Goal: Transaction & Acquisition: Purchase product/service

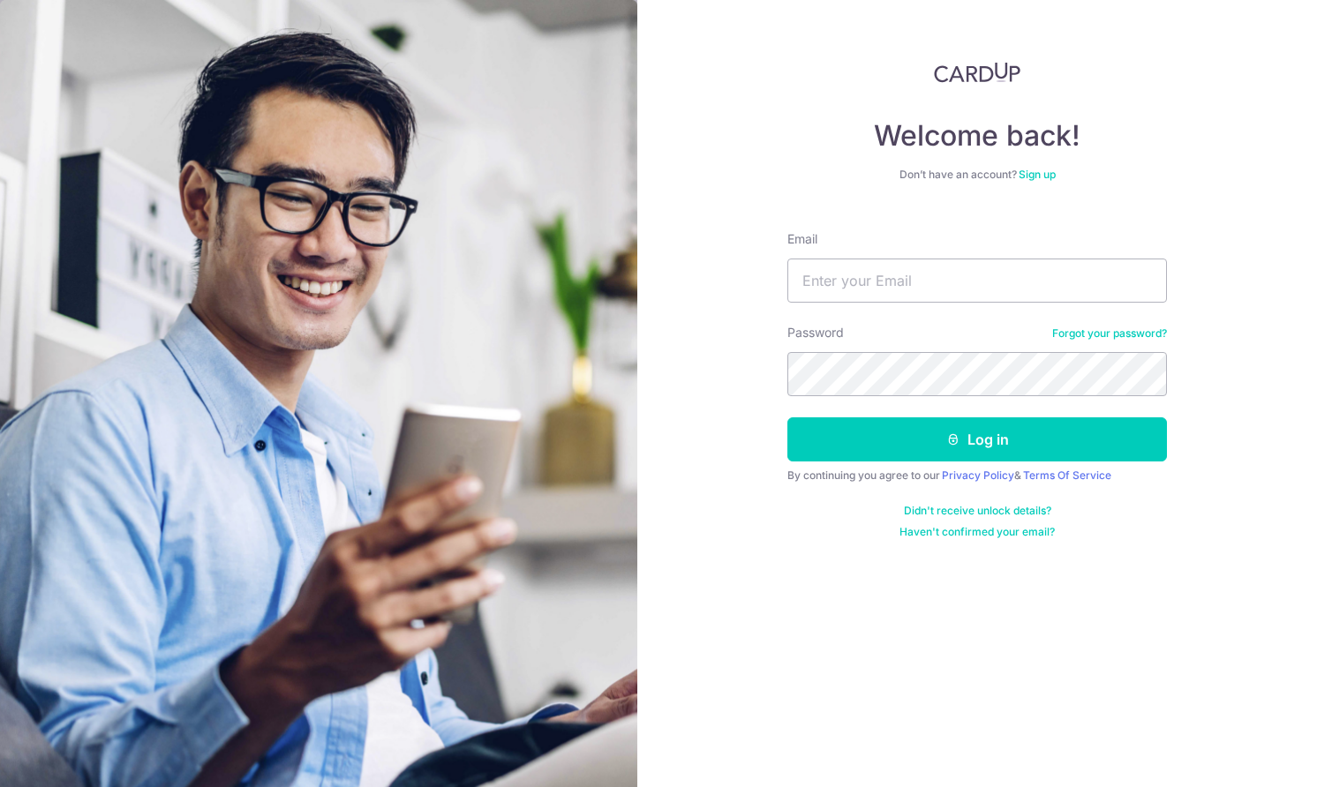
type input "[EMAIL_ADDRESS][DOMAIN_NAME]"
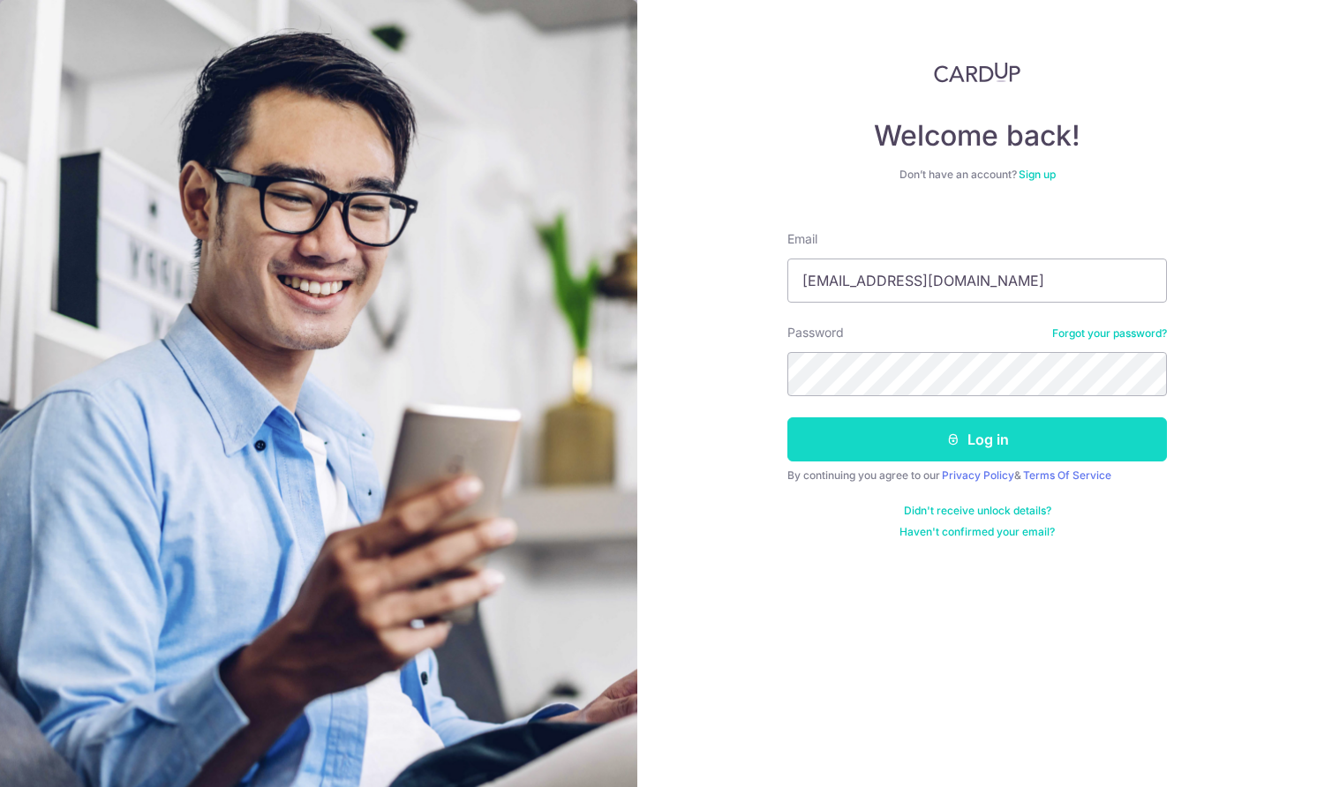
click at [951, 438] on icon "submit" at bounding box center [953, 439] width 14 height 14
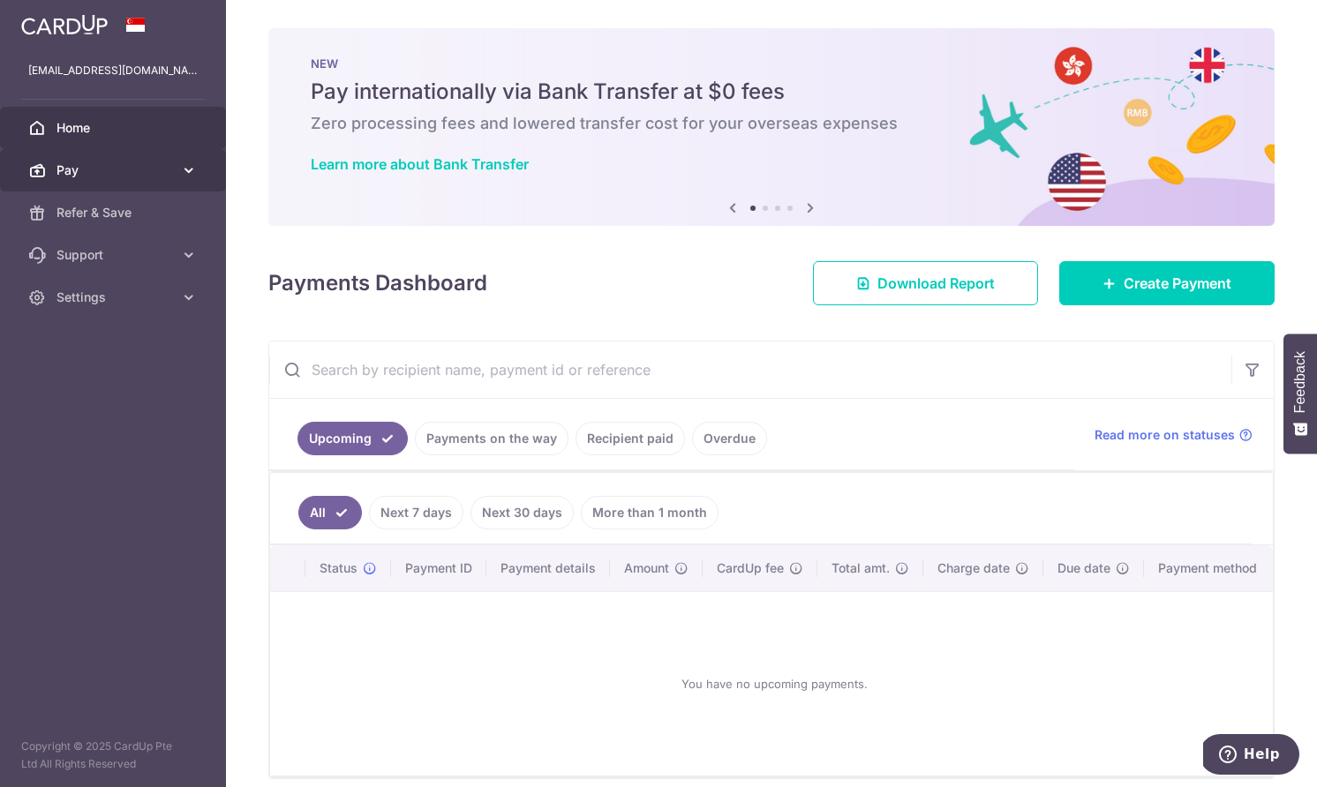
click at [80, 162] on span "Pay" at bounding box center [114, 171] width 116 height 18
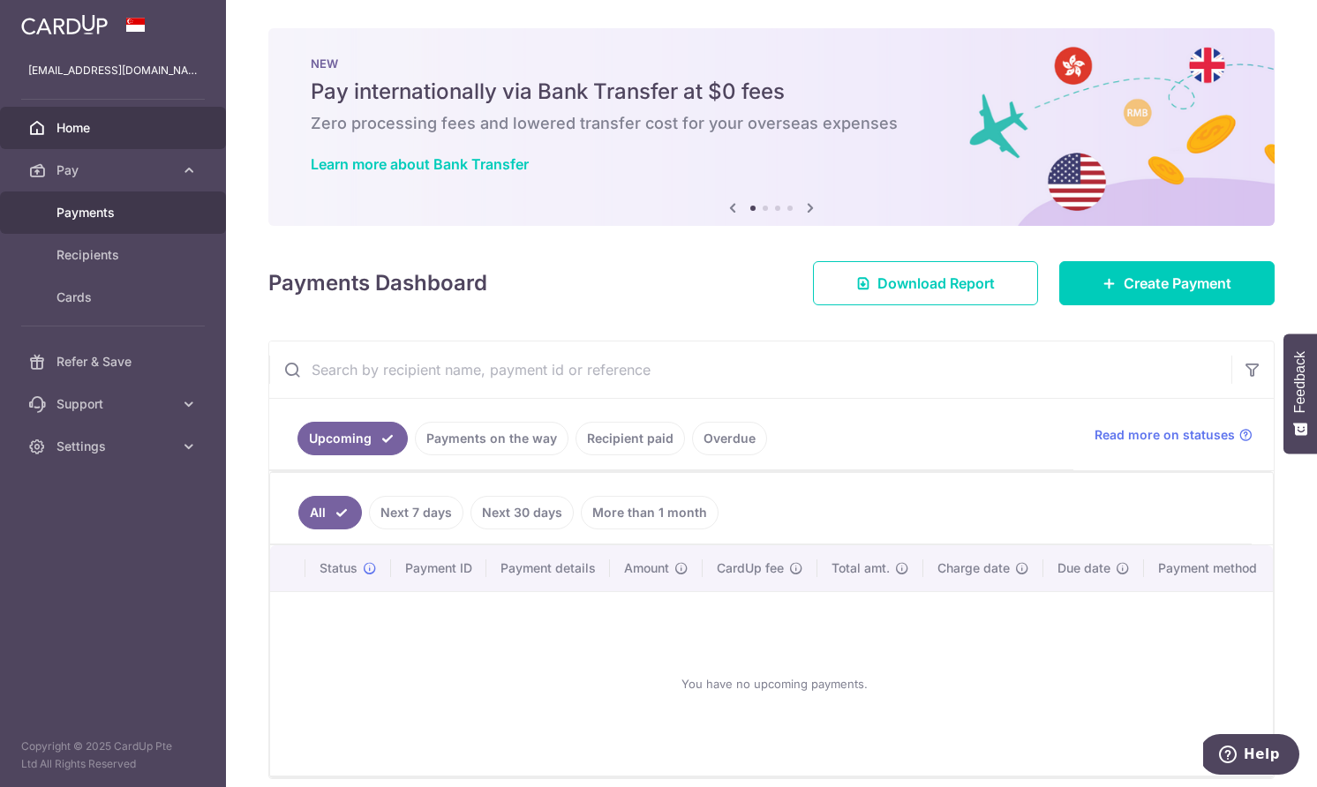
click at [102, 206] on span "Payments" at bounding box center [114, 213] width 116 height 18
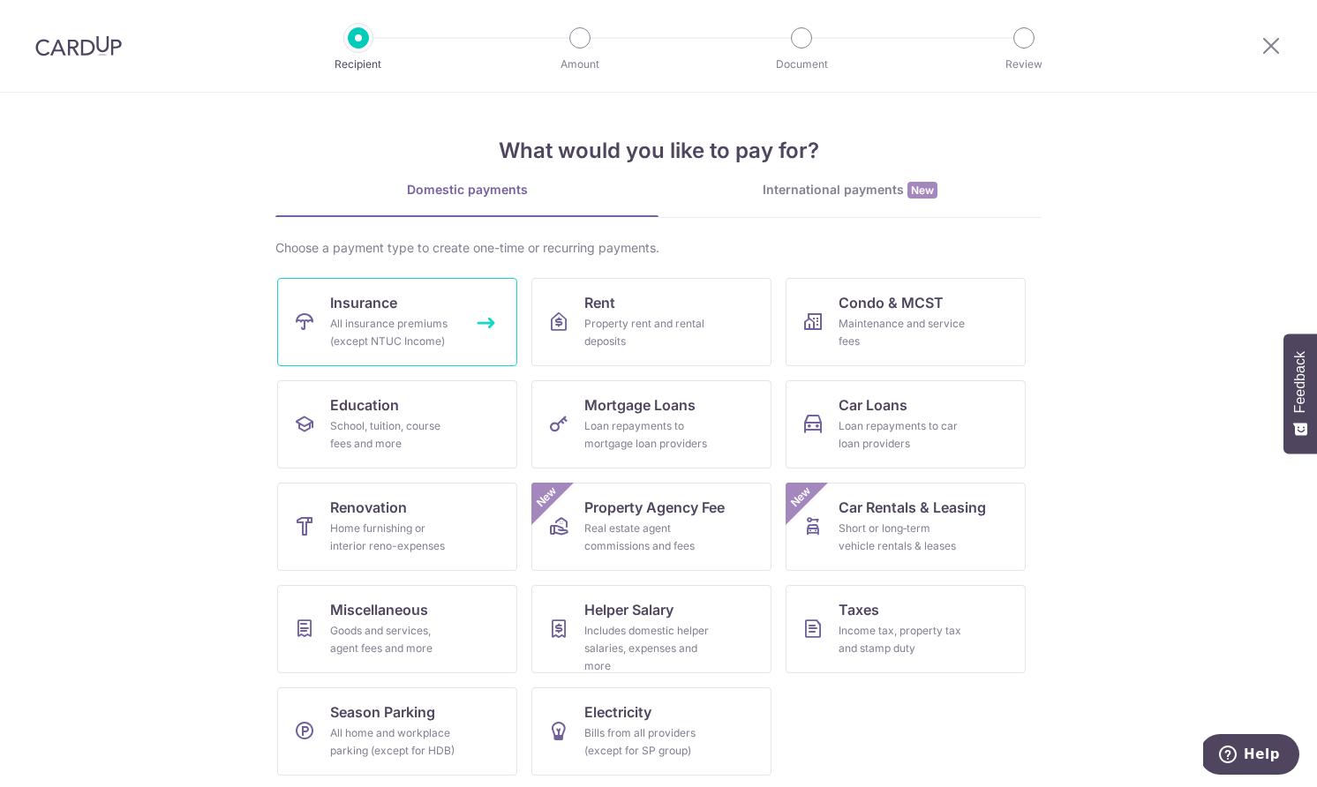
click at [490, 321] on link "Insurance All insurance premiums (except NTUC Income)" at bounding box center [397, 322] width 240 height 88
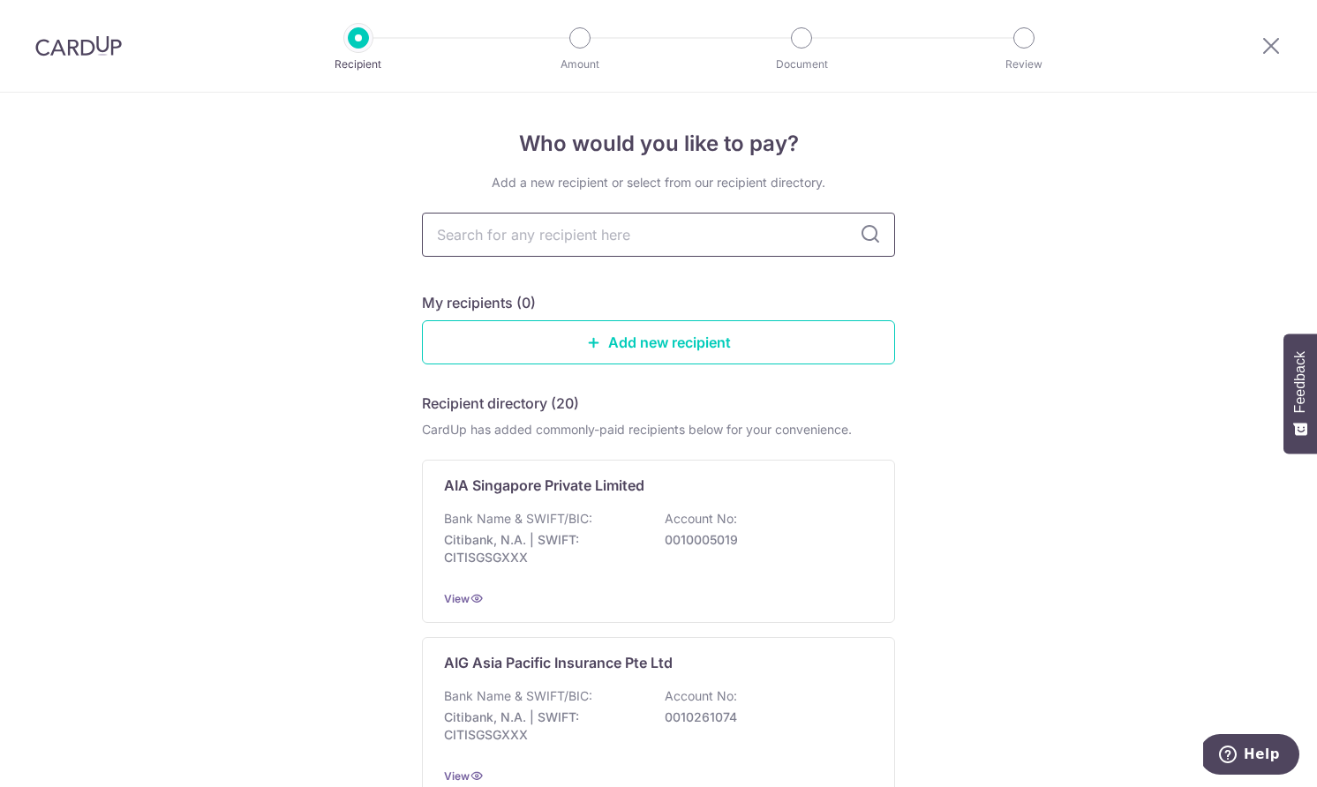
click at [632, 241] on input "text" at bounding box center [658, 235] width 473 height 44
type input "aia"
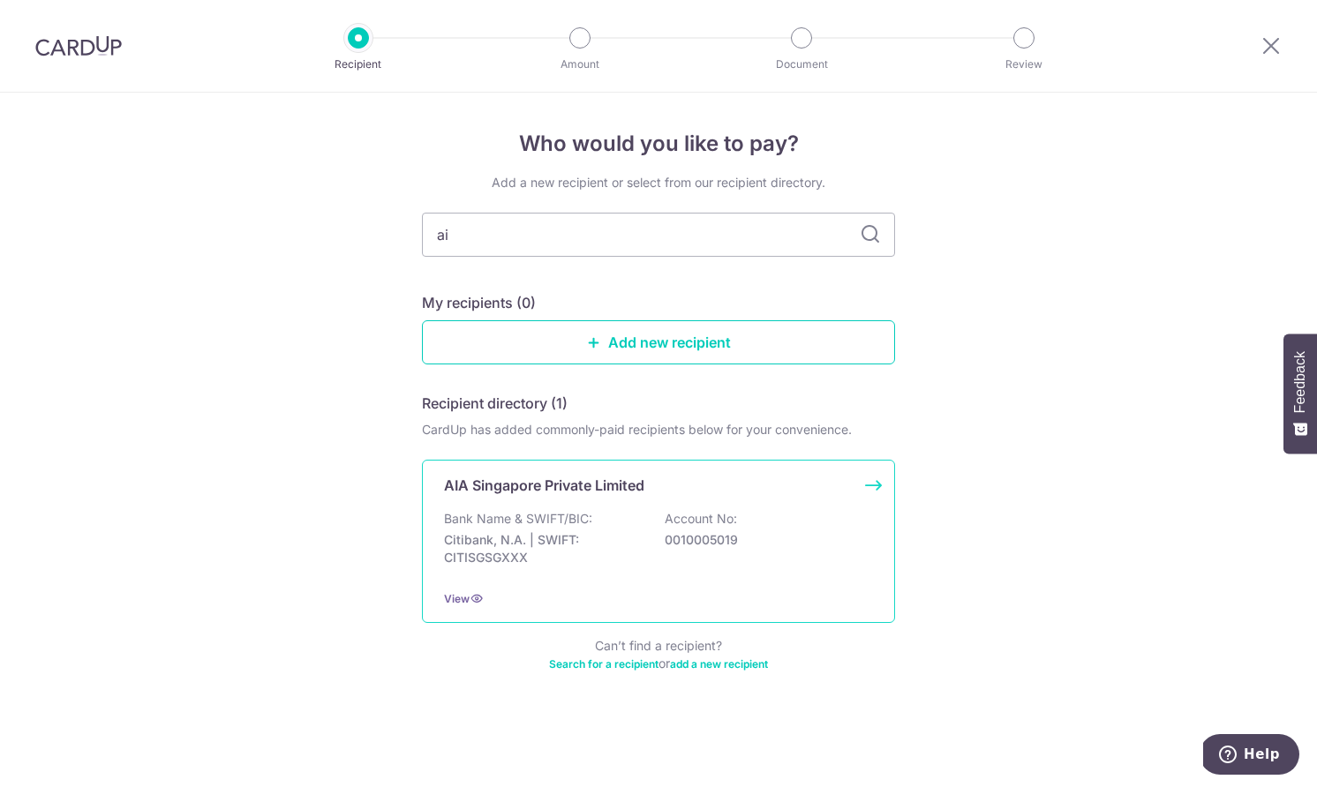
type input "ai"
click at [614, 496] on div "AIA Singapore Private Limited Bank Name & SWIFT/BIC: Citibank, N.A. | SWIFT: CI…" at bounding box center [658, 541] width 473 height 163
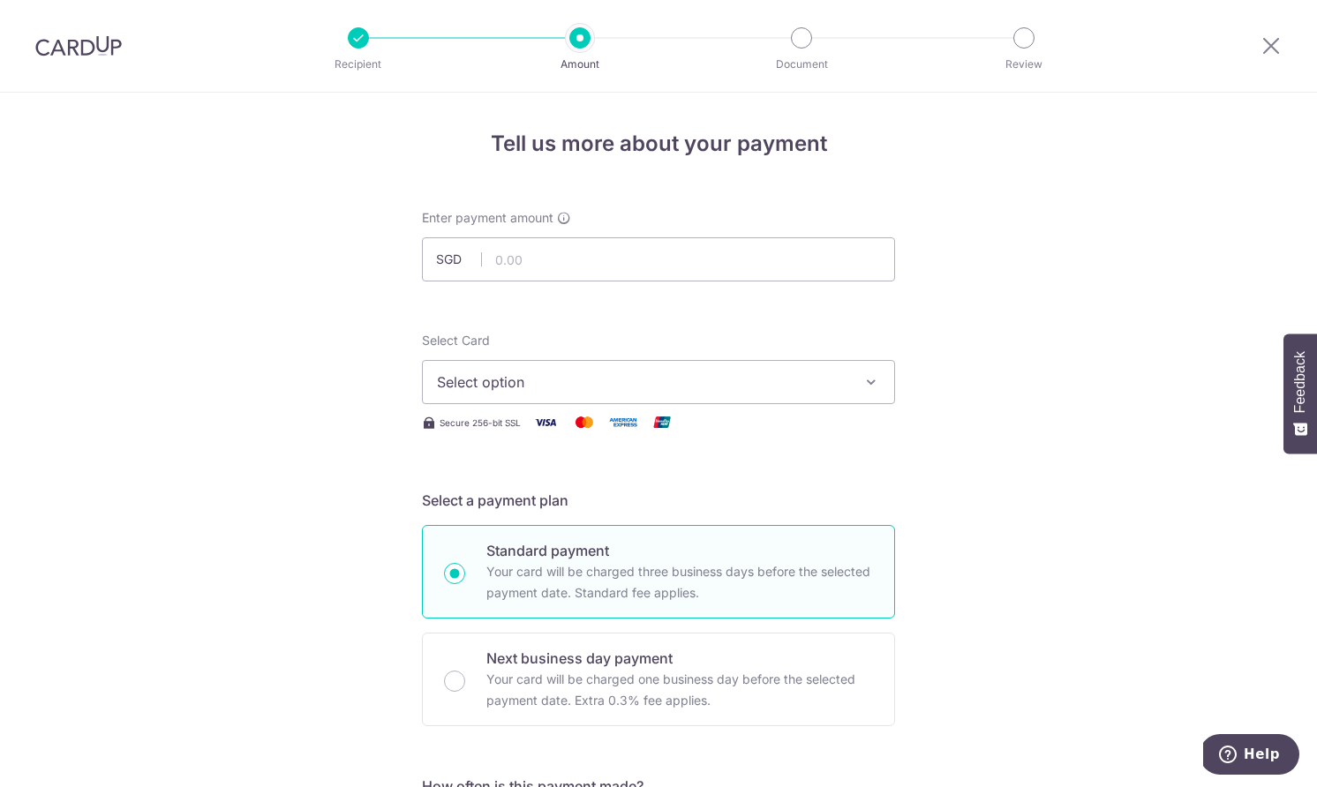
scroll to position [4, 0]
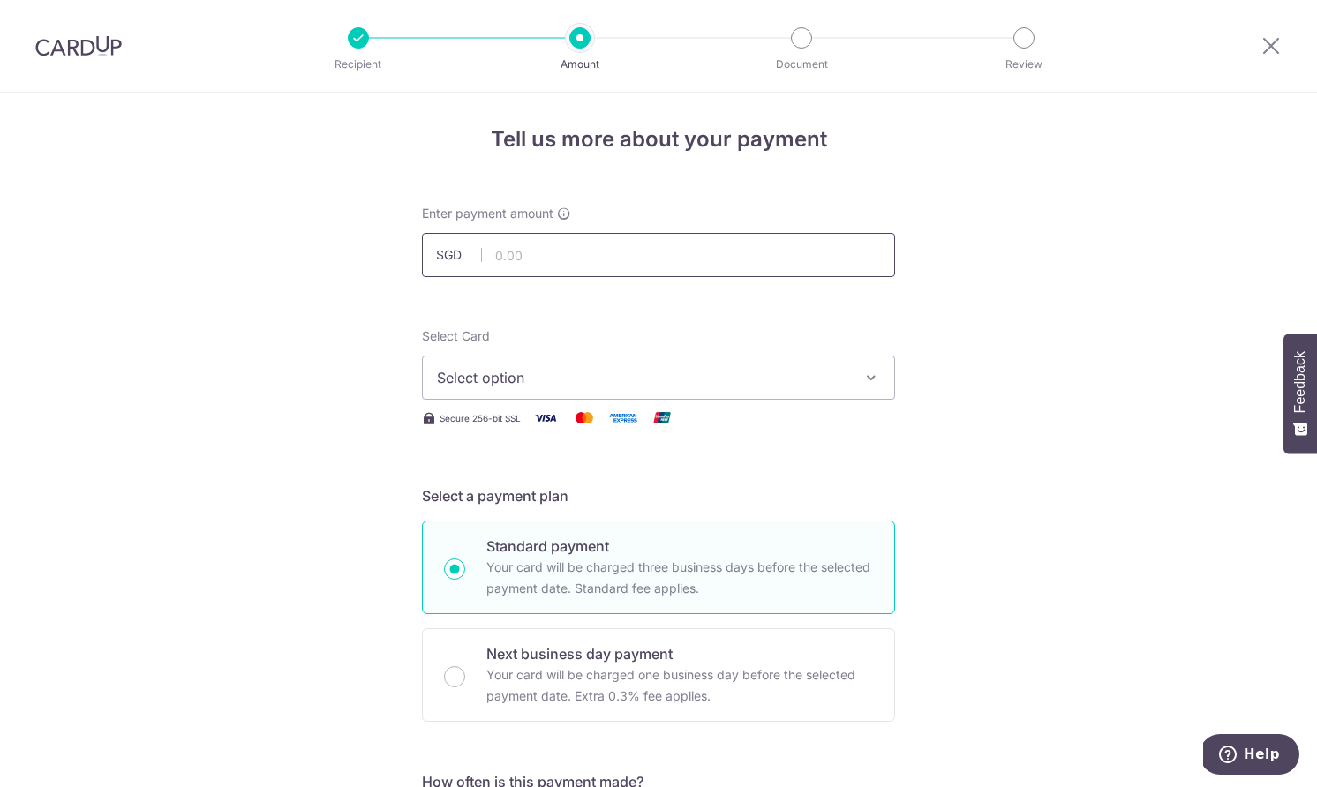
click at [552, 252] on input "text" at bounding box center [658, 255] width 473 height 44
click at [470, 380] on span "Select option" at bounding box center [642, 377] width 411 height 21
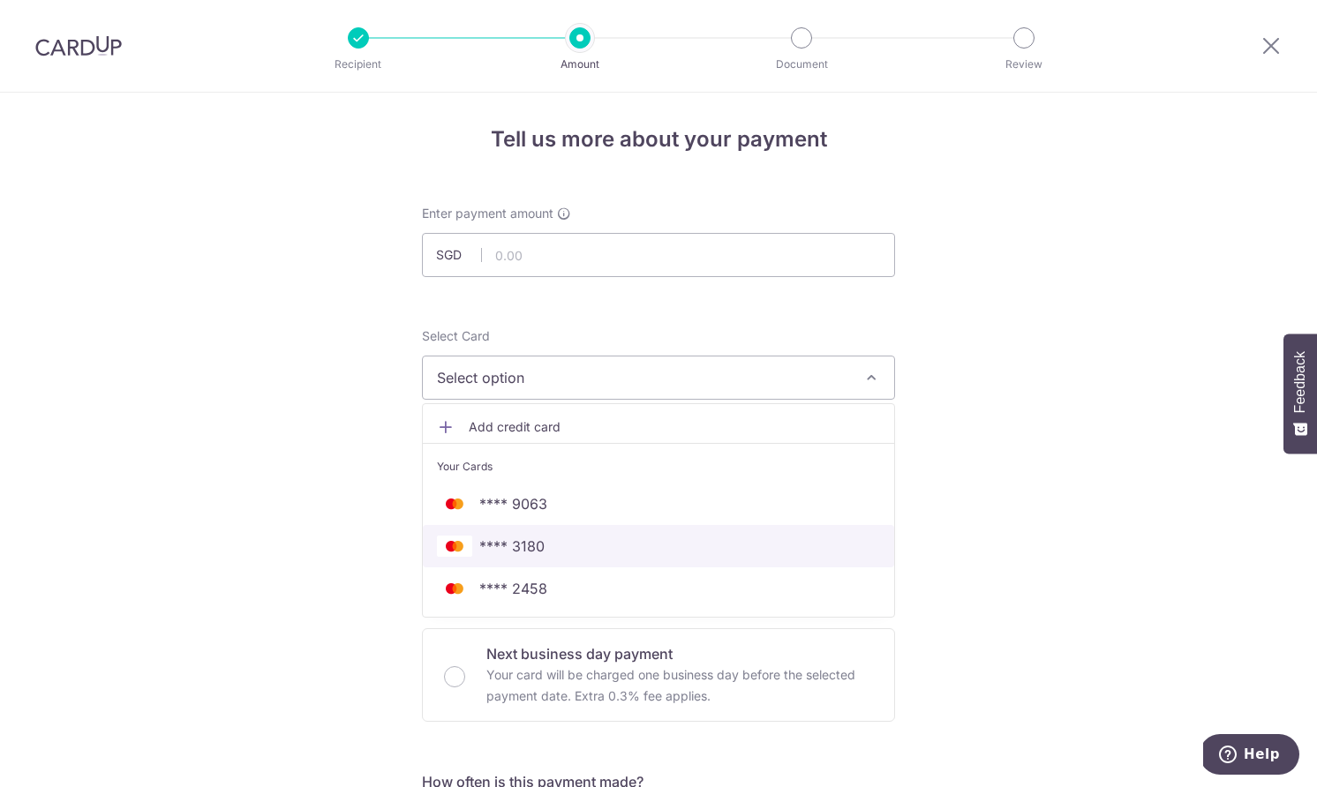
scroll to position [41, 0]
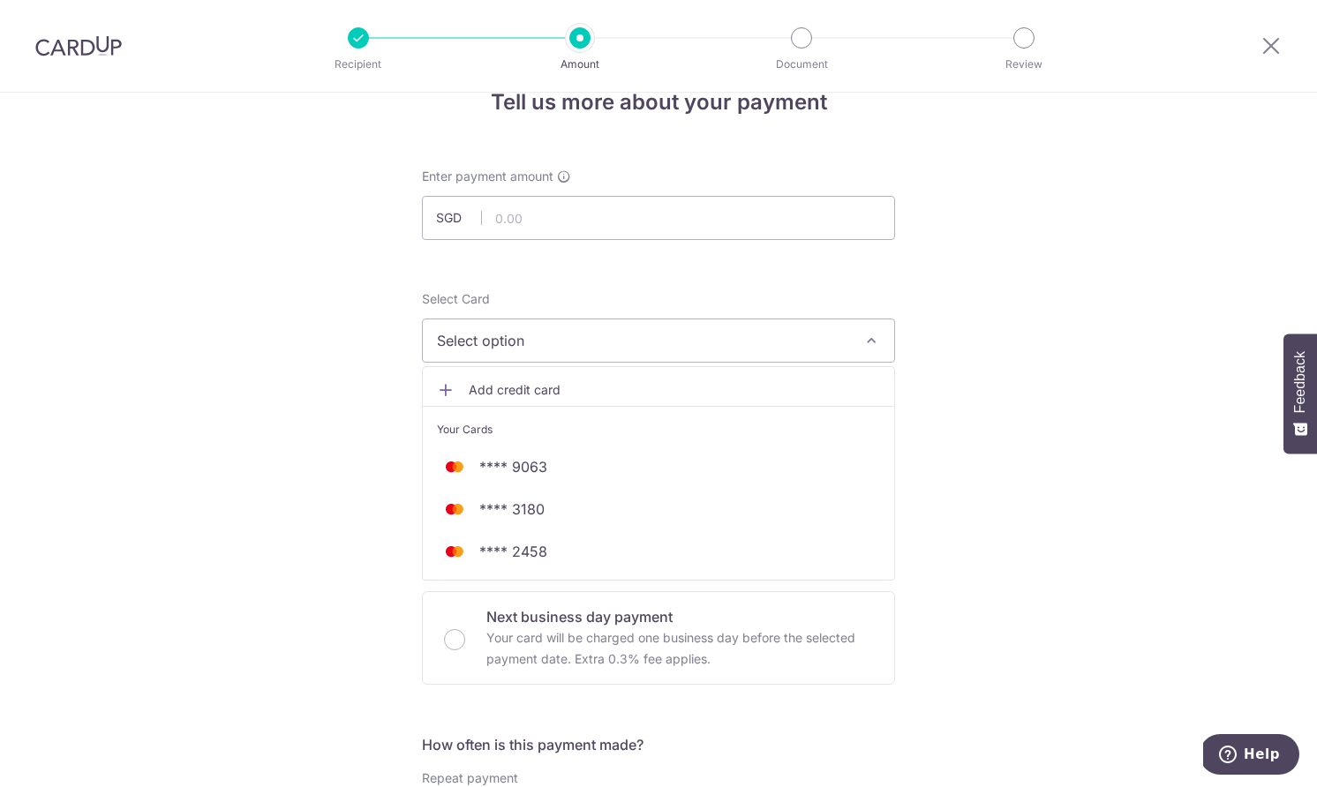
click at [522, 394] on span "Add credit card" at bounding box center [674, 390] width 411 height 18
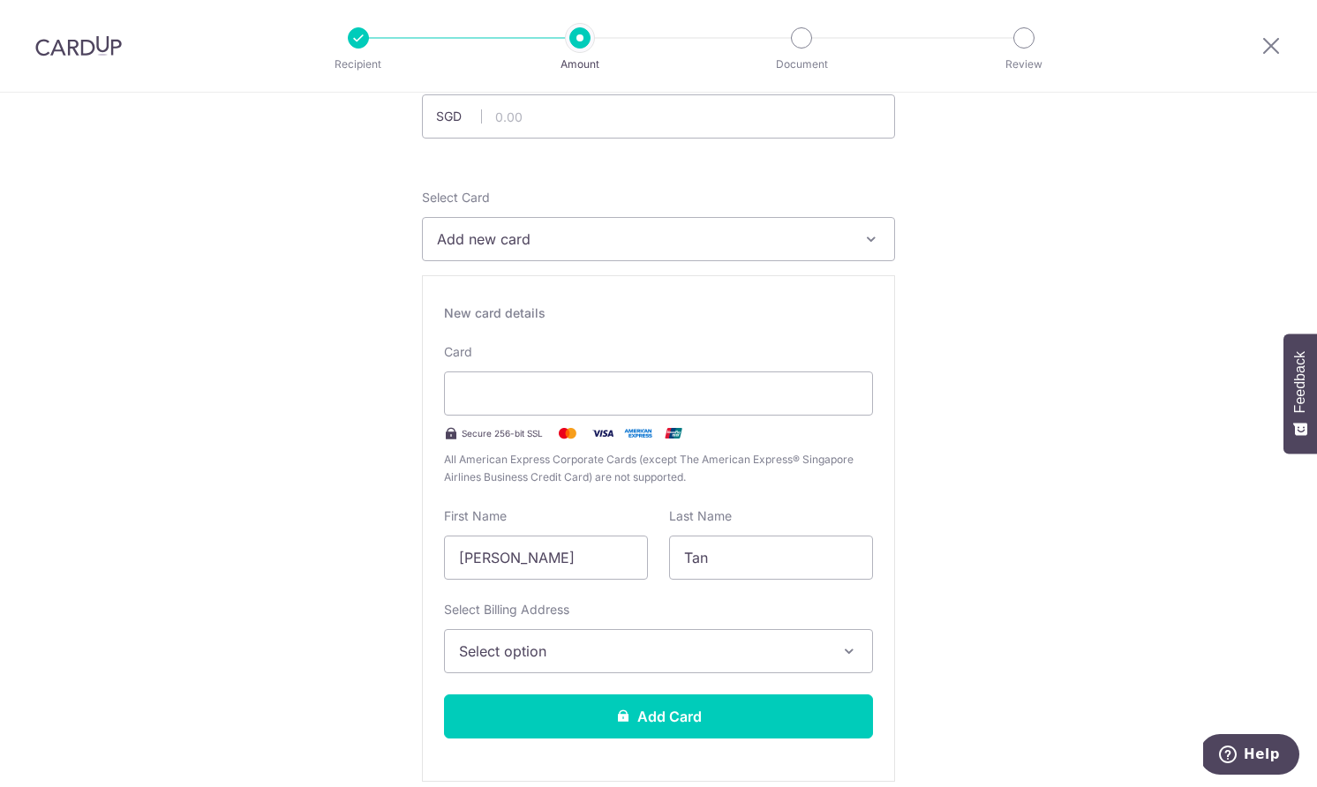
scroll to position [121, 0]
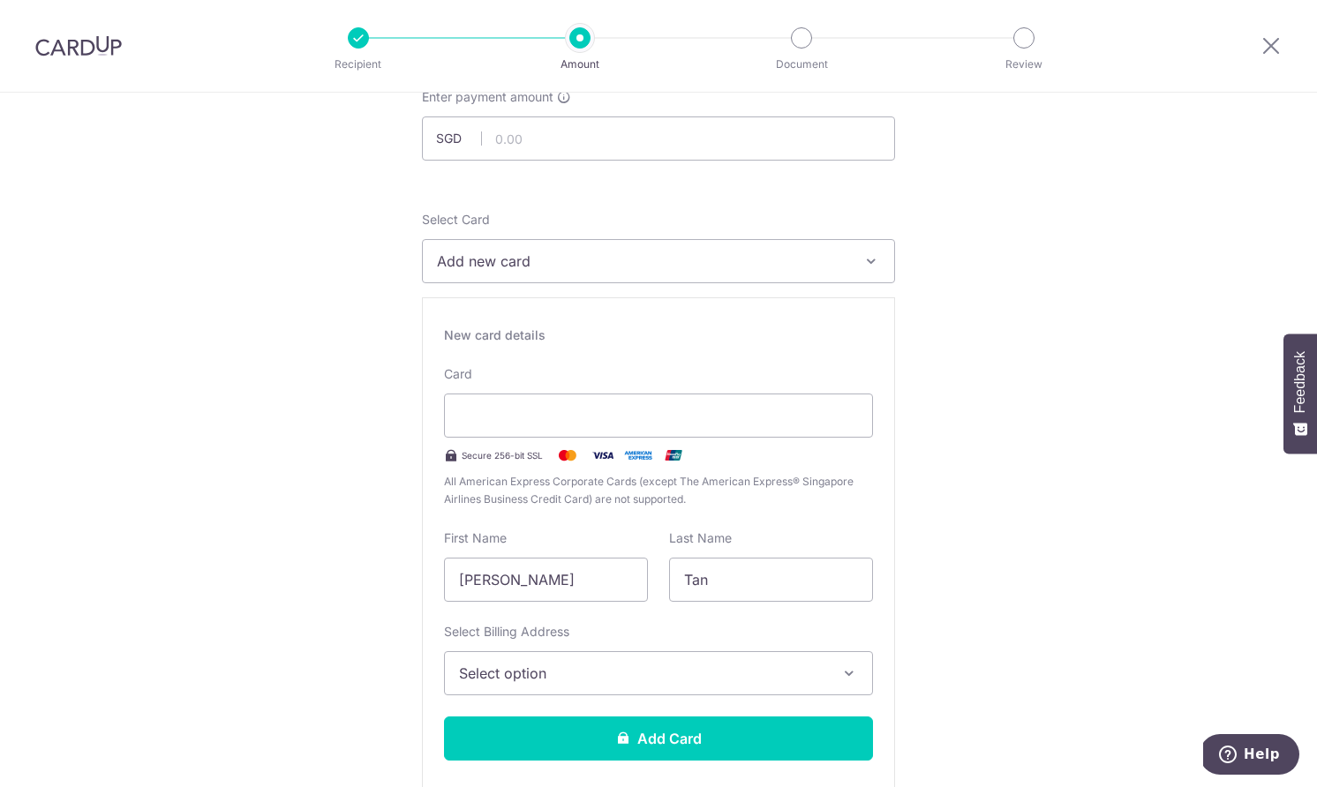
click at [552, 649] on div "Select Billing Address Select option Add Billing Address My Billing Addresses 5…" at bounding box center [658, 659] width 429 height 72
click at [552, 665] on span "Select option" at bounding box center [642, 673] width 367 height 21
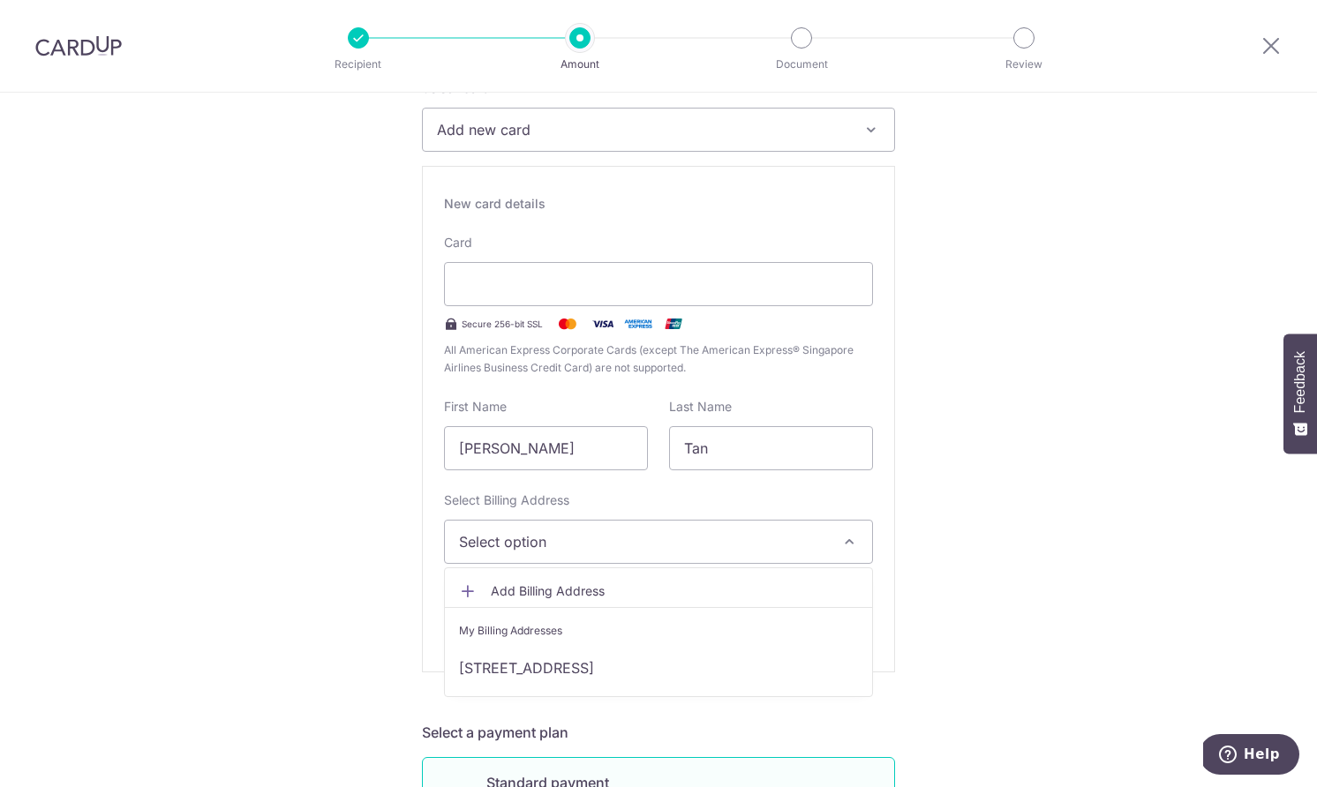
scroll to position [252, 0]
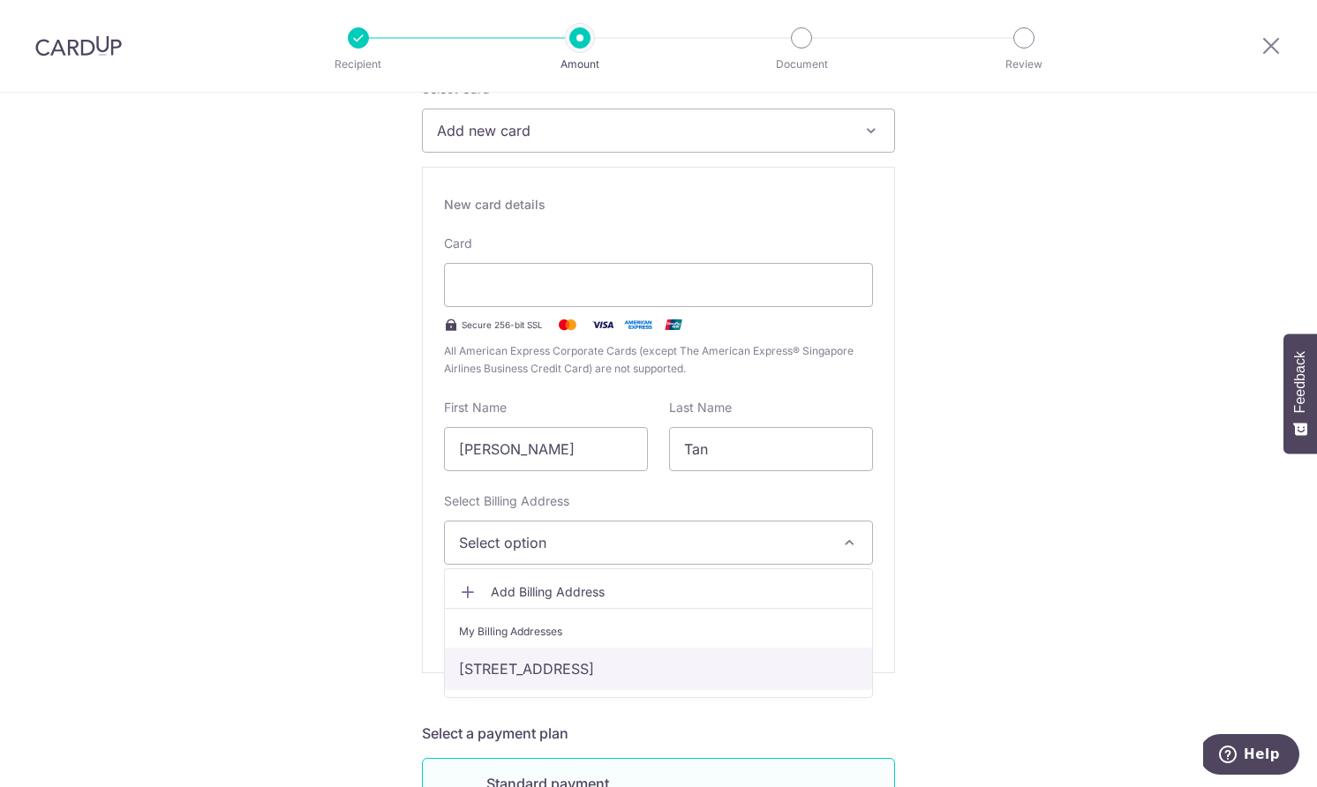
click at [552, 665] on link "[STREET_ADDRESS]" at bounding box center [658, 669] width 427 height 42
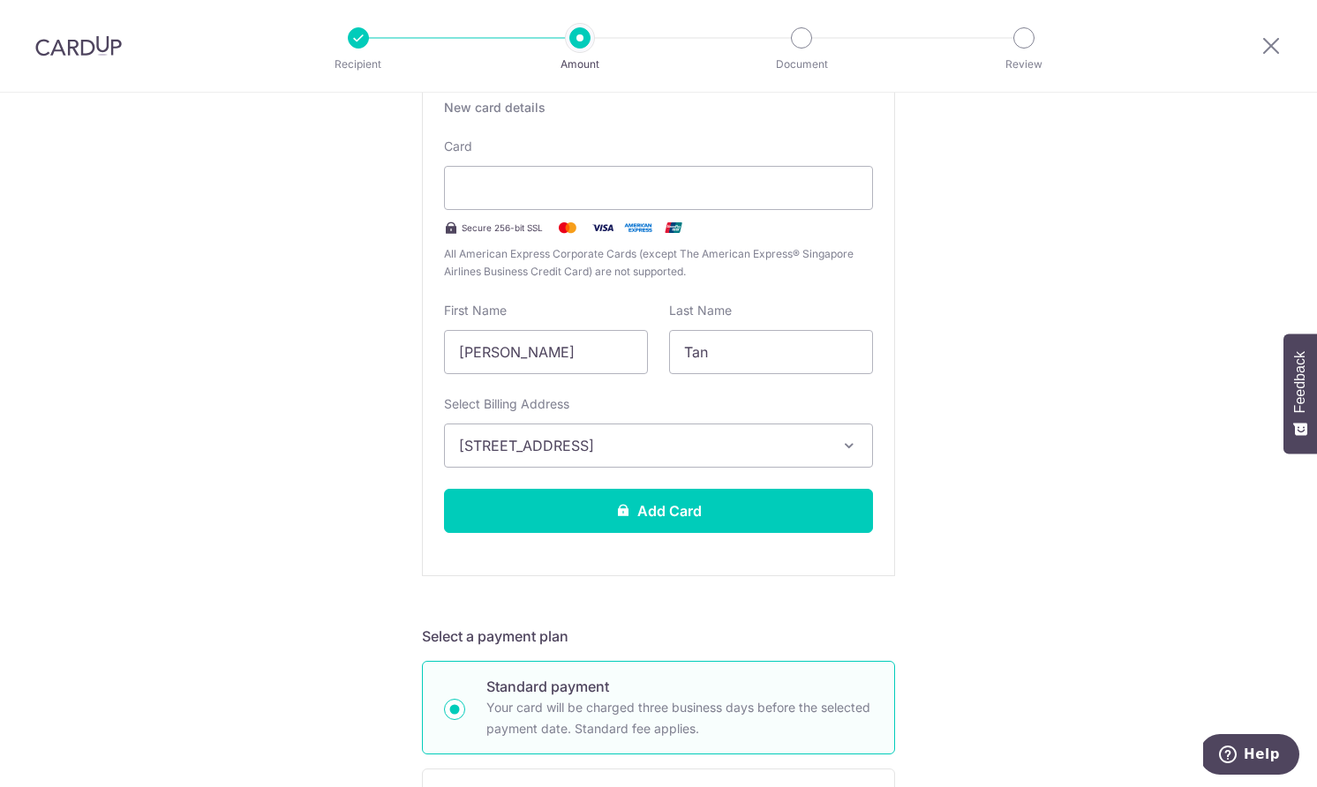
scroll to position [375, 0]
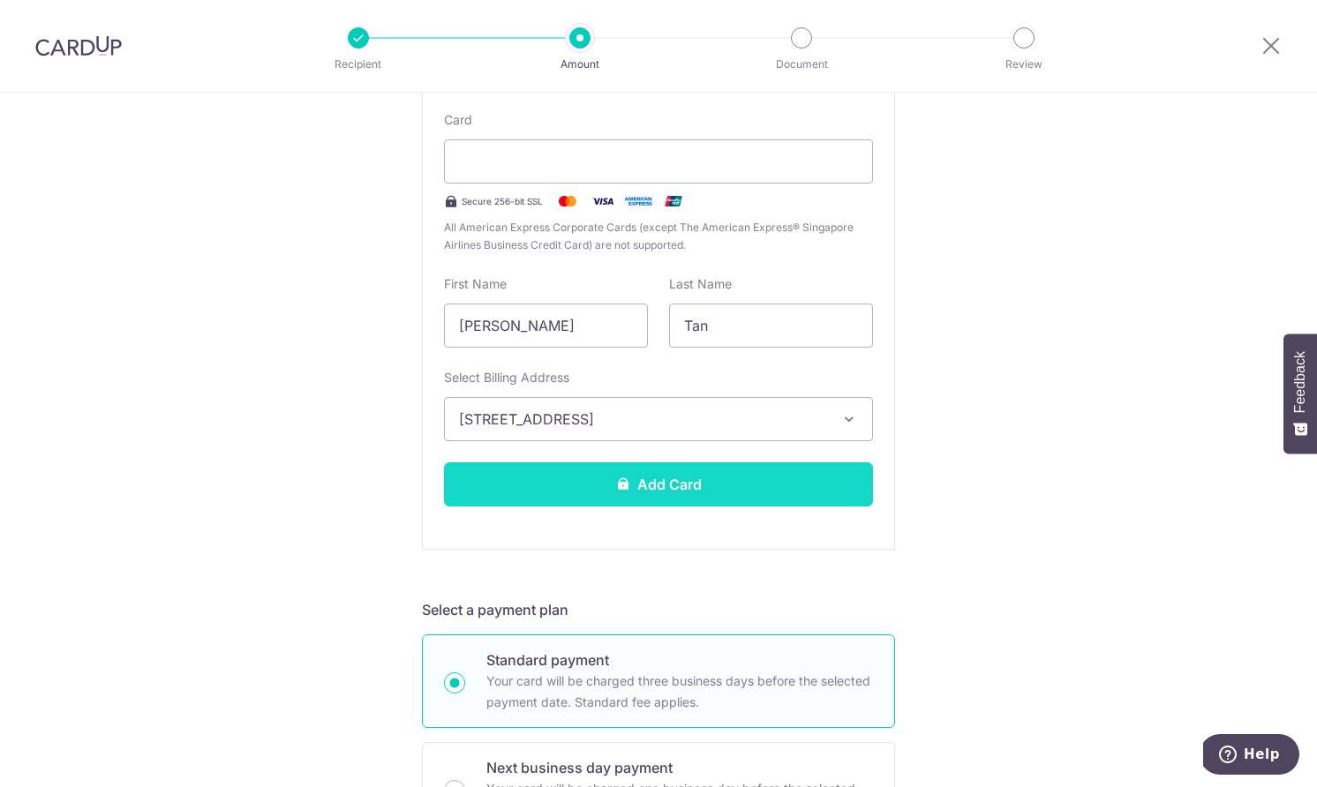
click at [724, 477] on button "Add Card" at bounding box center [658, 484] width 429 height 44
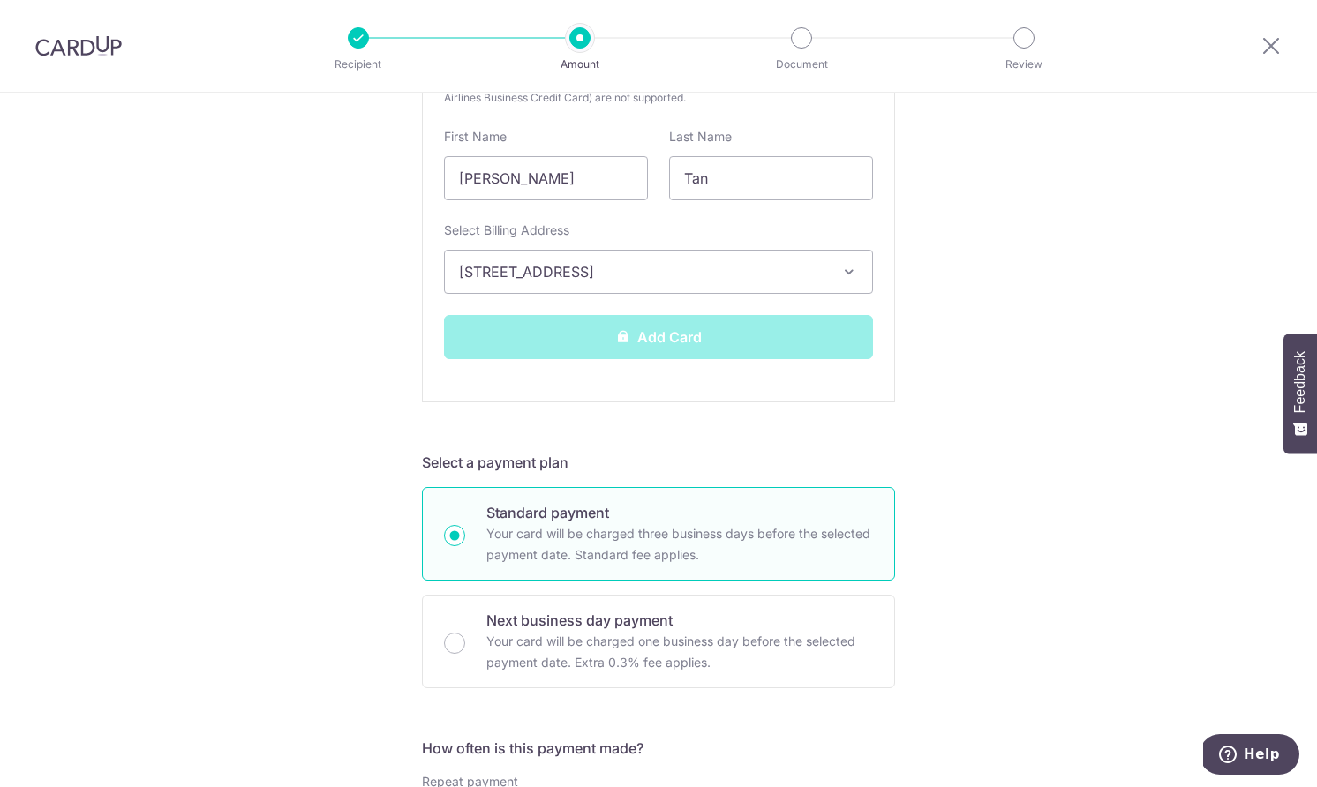
scroll to position [519, 0]
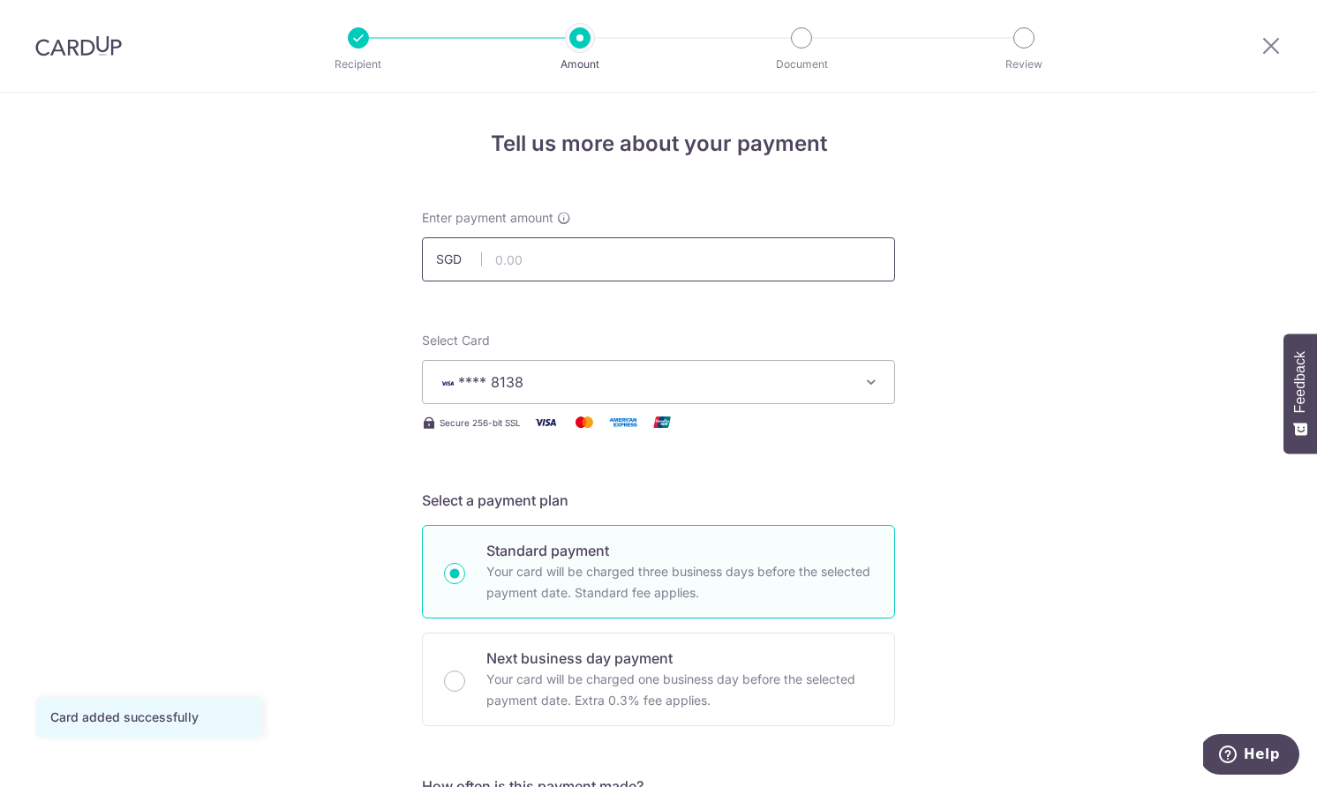
click at [536, 269] on input "text" at bounding box center [658, 259] width 473 height 44
paste input "S$2,481.13"
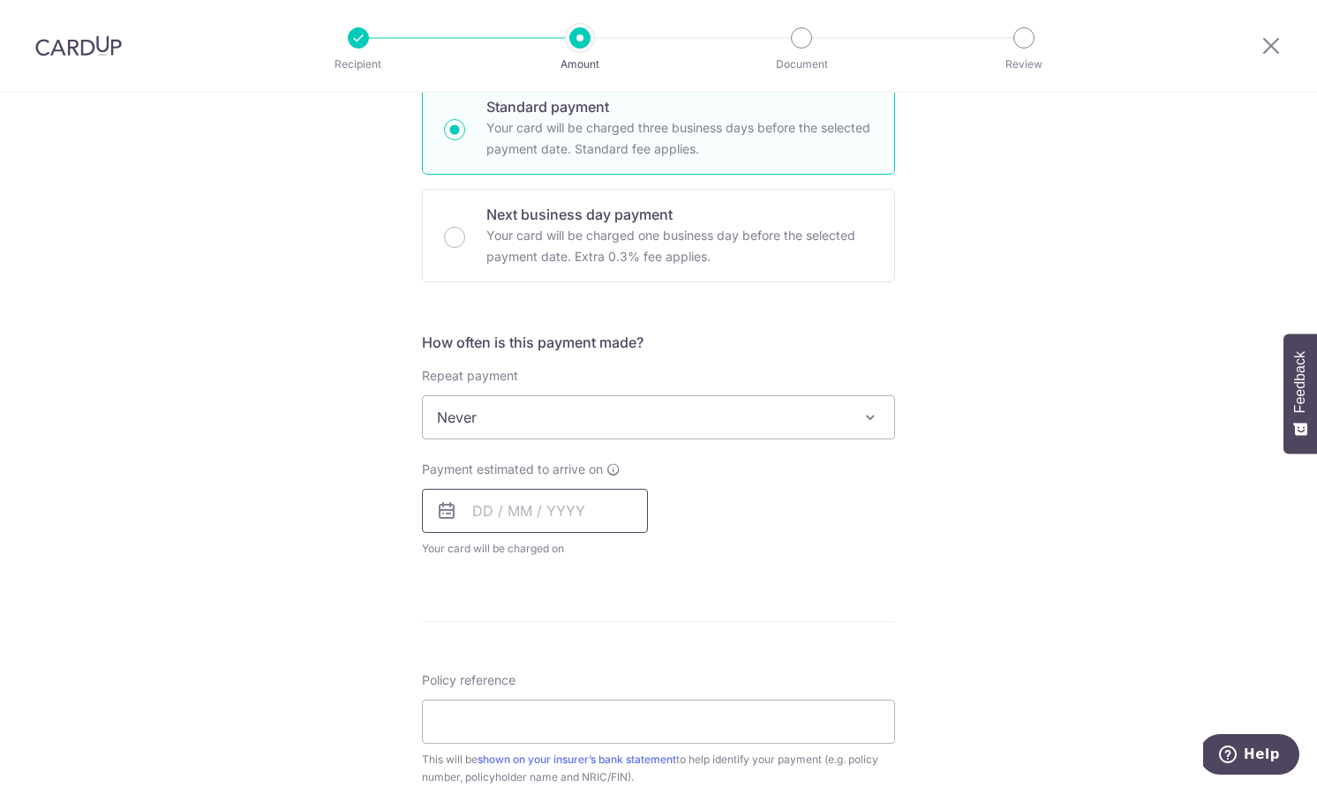
scroll to position [445, 0]
type input "2,481.13"
click at [521, 422] on span "Never" at bounding box center [658, 416] width 471 height 42
click at [500, 511] on input "text" at bounding box center [535, 510] width 226 height 44
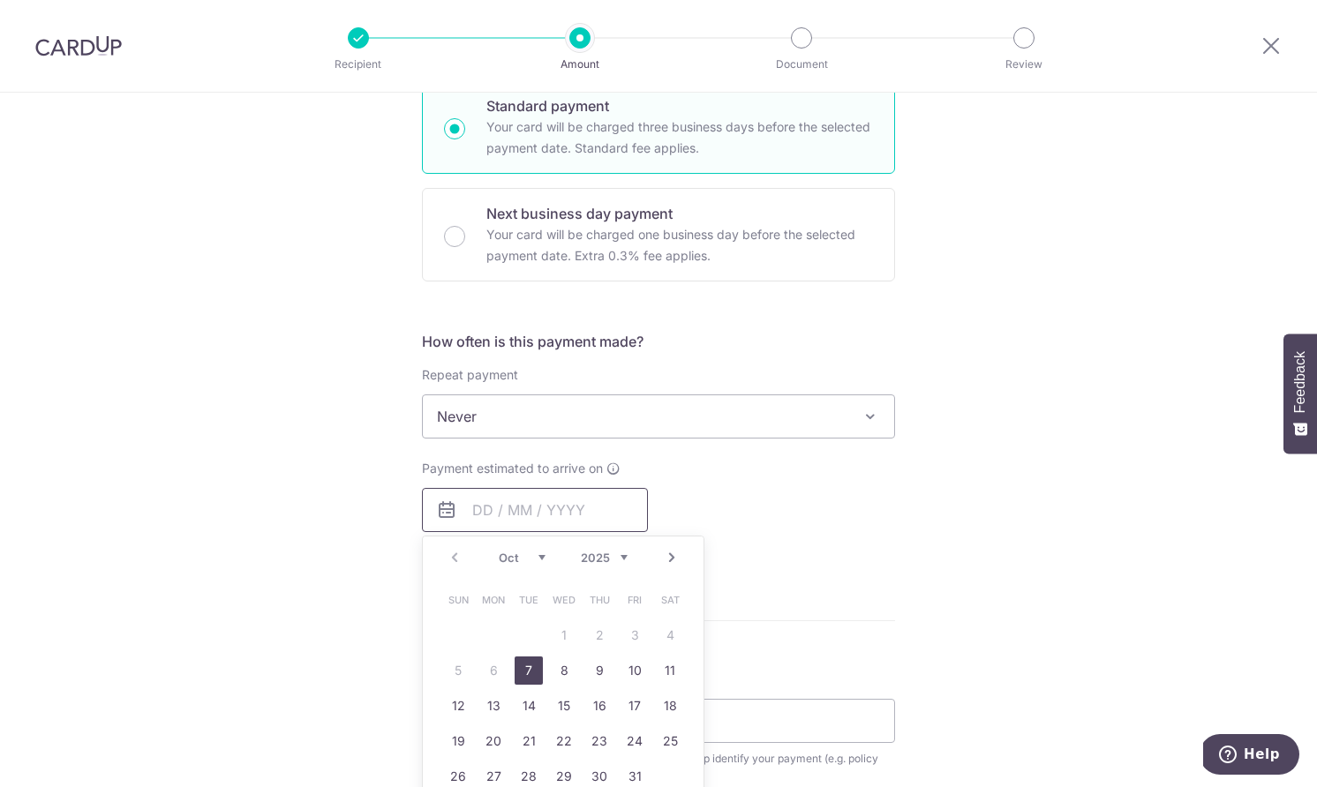
scroll to position [510, 0]
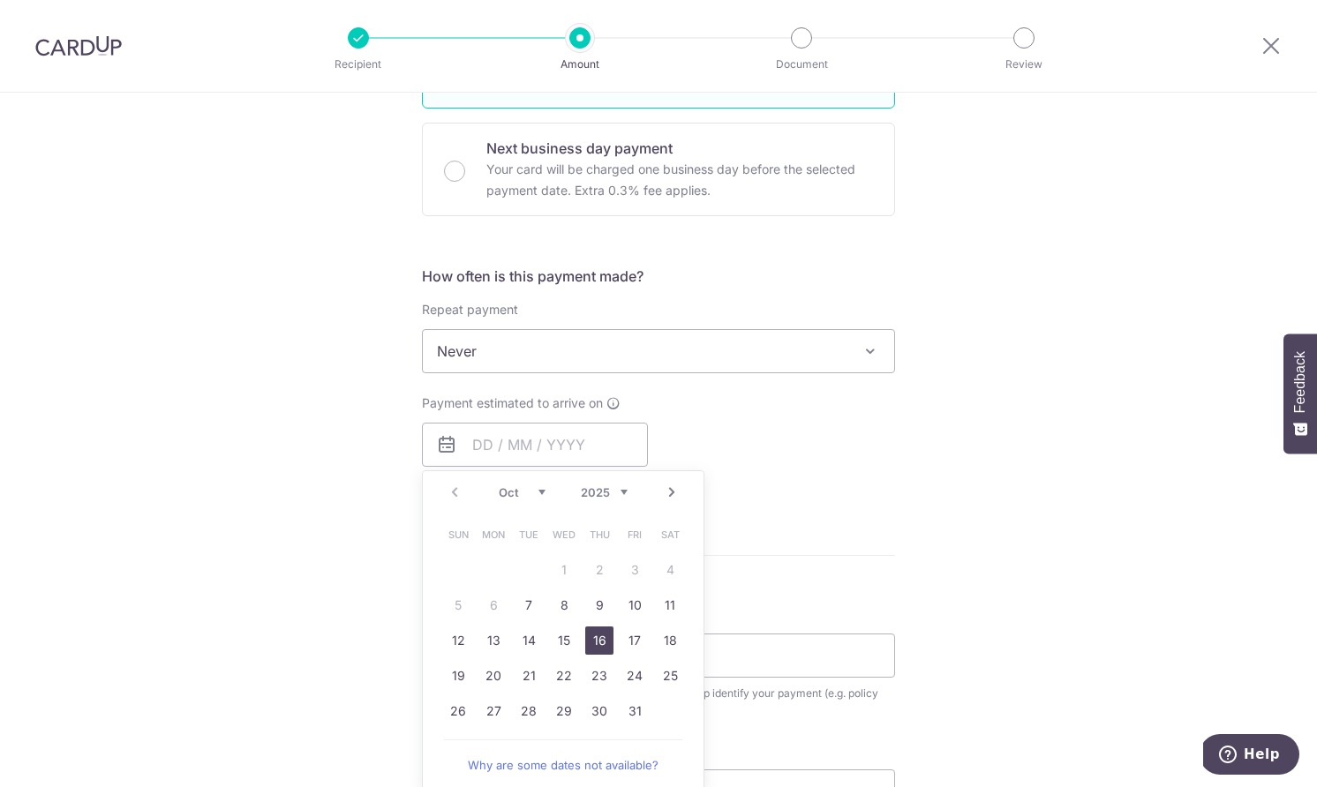
click at [592, 641] on link "16" at bounding box center [599, 641] width 28 height 28
type input "[DATE]"
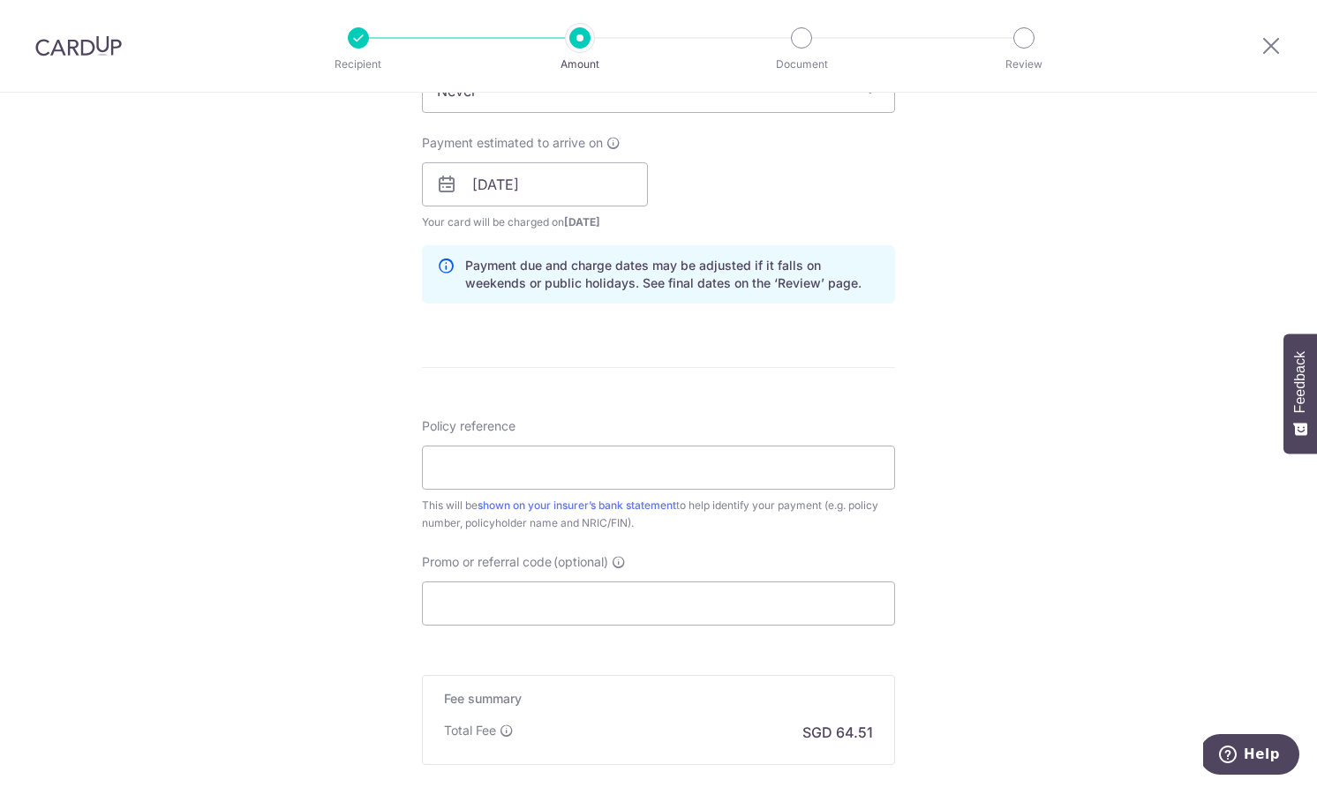
scroll to position [871, 0]
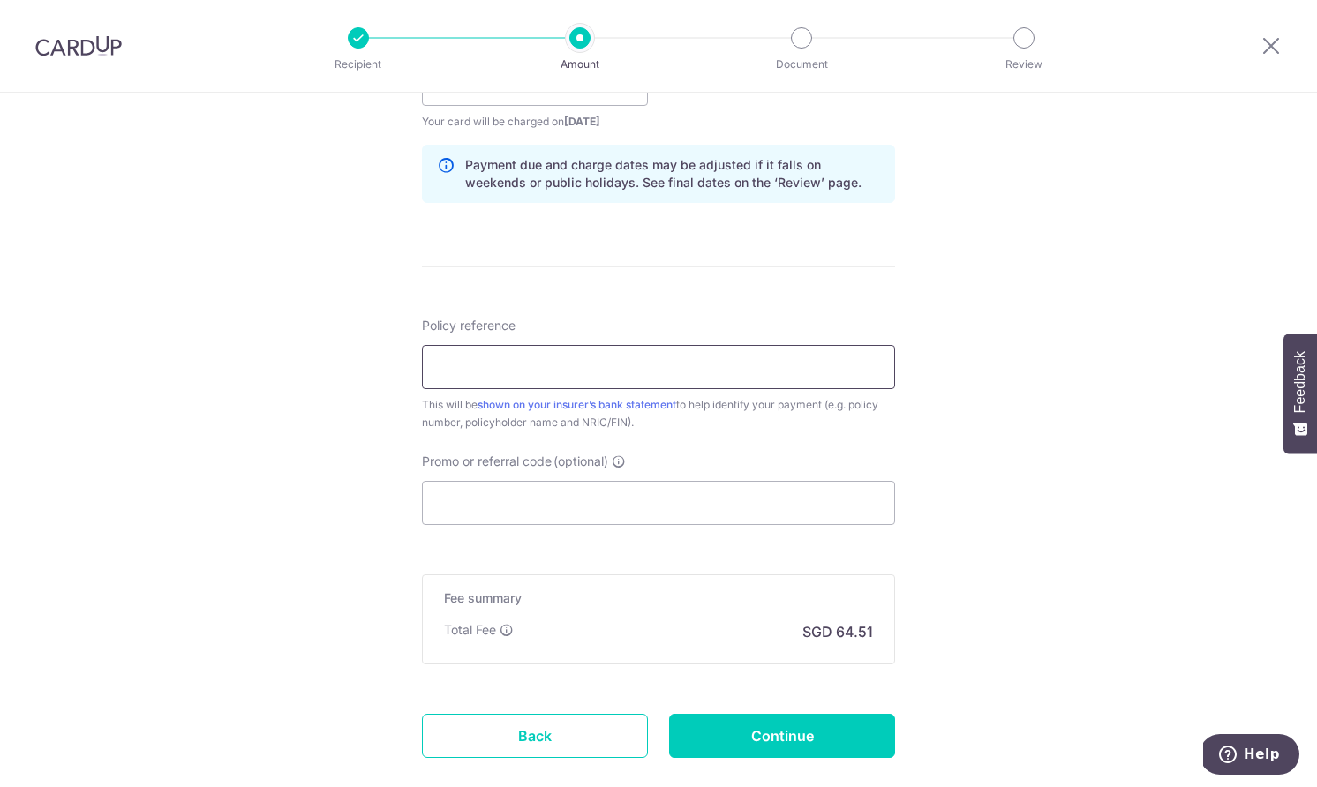
click at [634, 363] on input "Policy reference" at bounding box center [658, 367] width 473 height 44
paste input "L549258096"
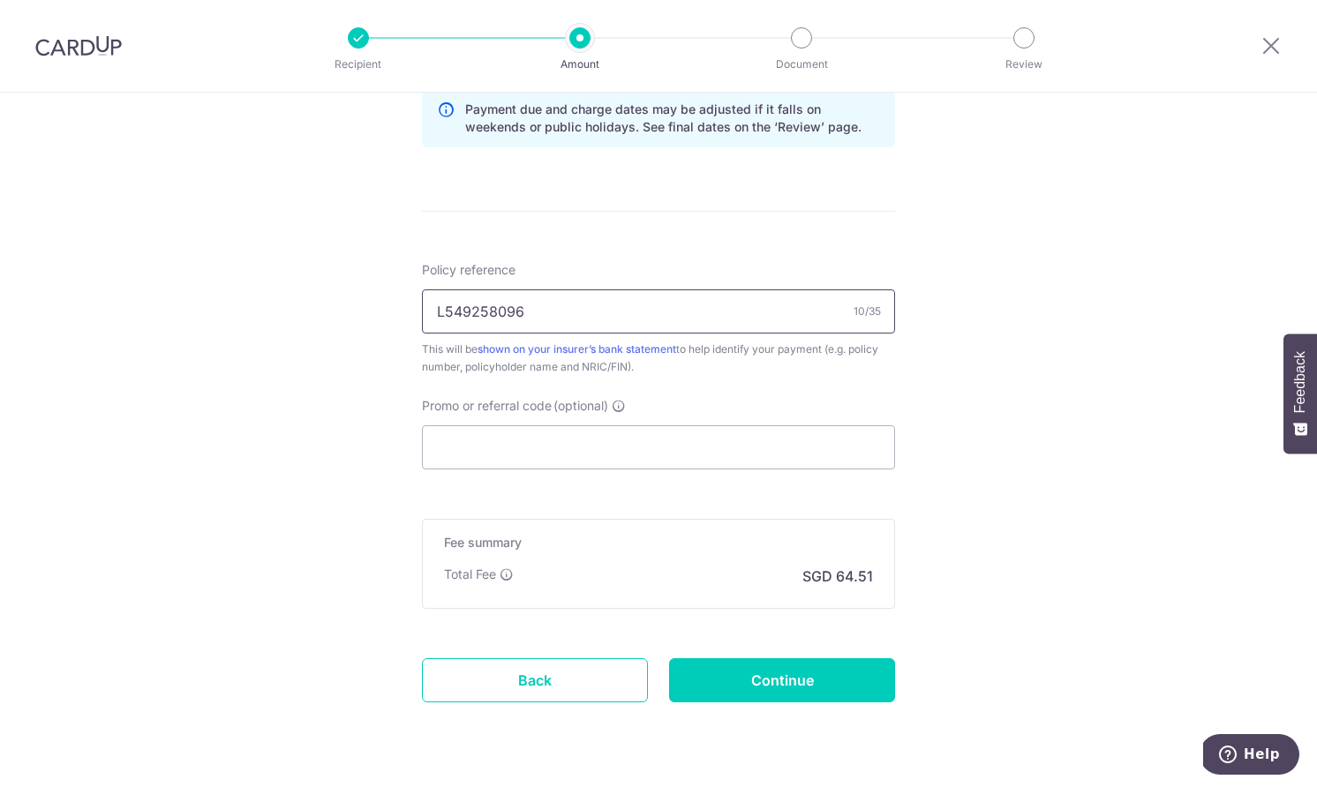
scroll to position [925, 0]
type input "L549258096"
click at [598, 441] on input "Promo or referral code (optional)" at bounding box center [658, 449] width 473 height 44
paste input "REC185"
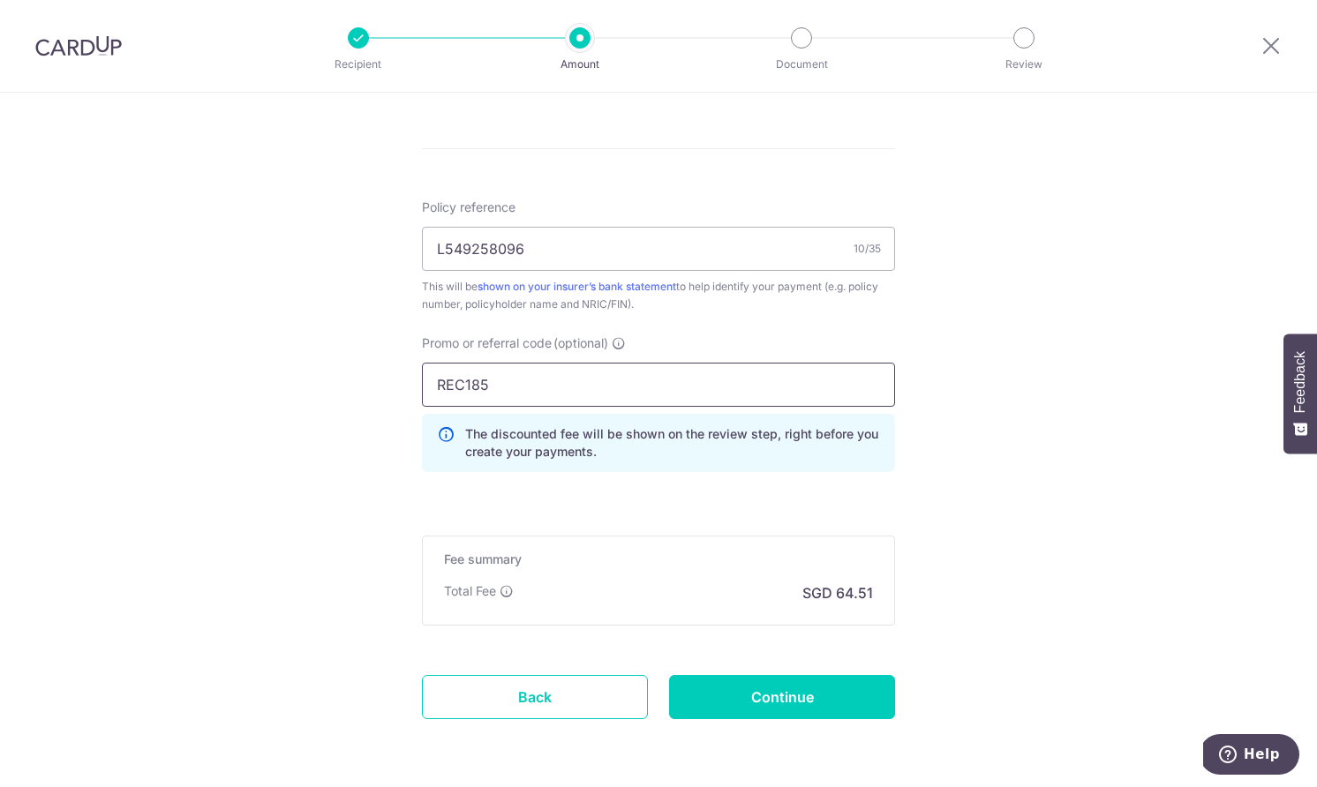
scroll to position [1005, 0]
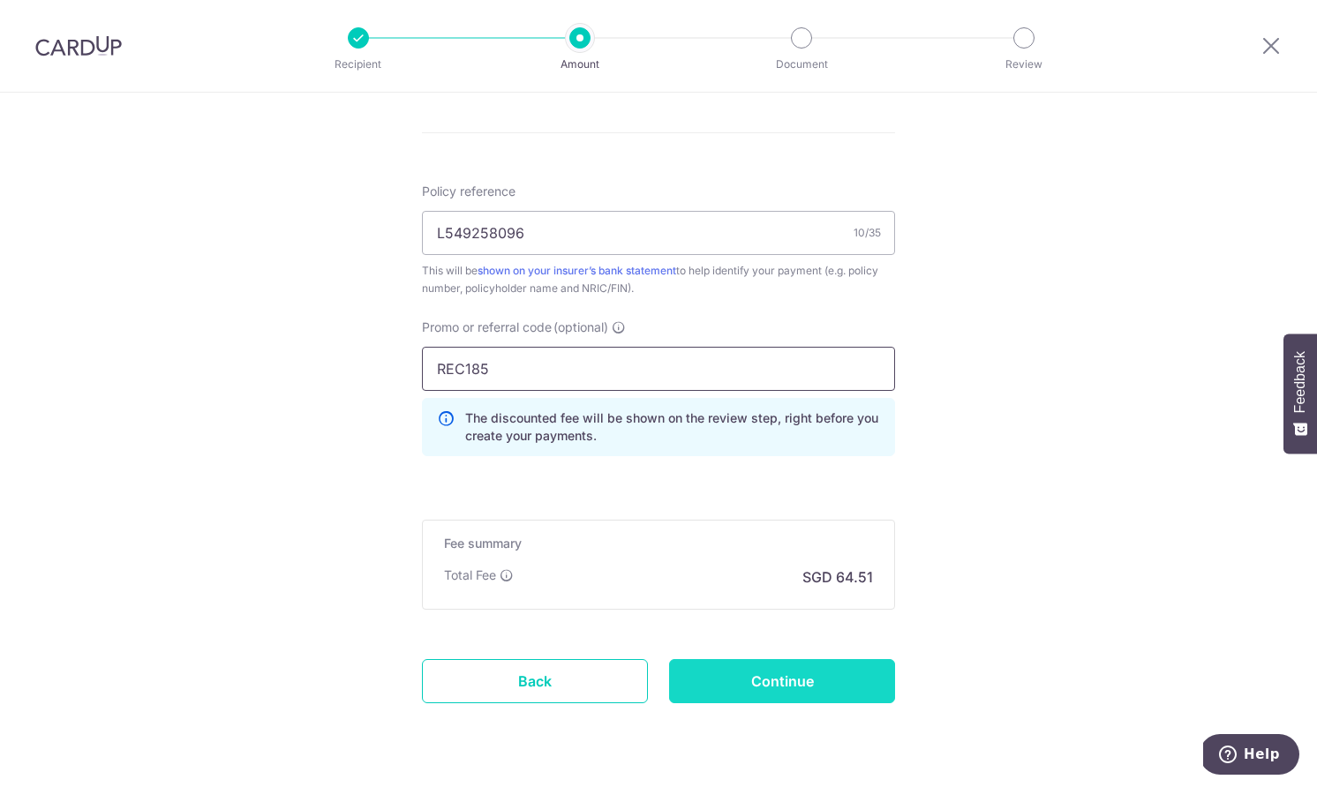
type input "REC185"
click at [777, 672] on input "Continue" at bounding box center [782, 681] width 226 height 44
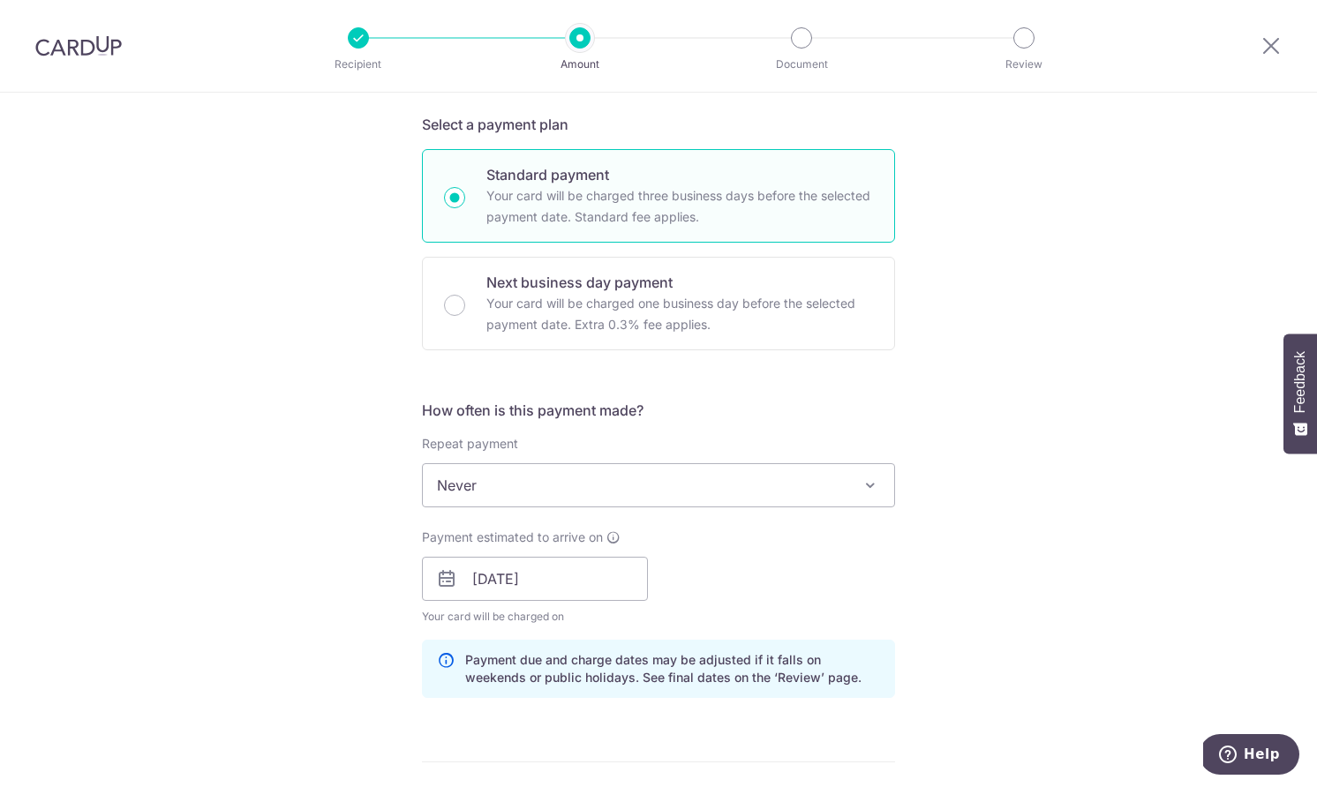
scroll to position [189, 0]
